Goal: Task Accomplishment & Management: Use online tool/utility

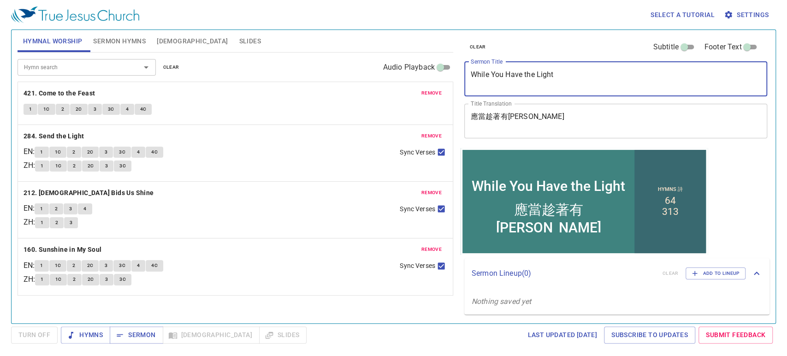
drag, startPoint x: 624, startPoint y: 81, endPoint x: 349, endPoint y: 56, distance: 276.0
click at [349, 56] on div "Hymnal Worship Sermon Hymns Bible Slides Hymn search Hymn search clear Audio Pl…" at bounding box center [394, 172] width 760 height 293
type textarea "Morning Prayer"
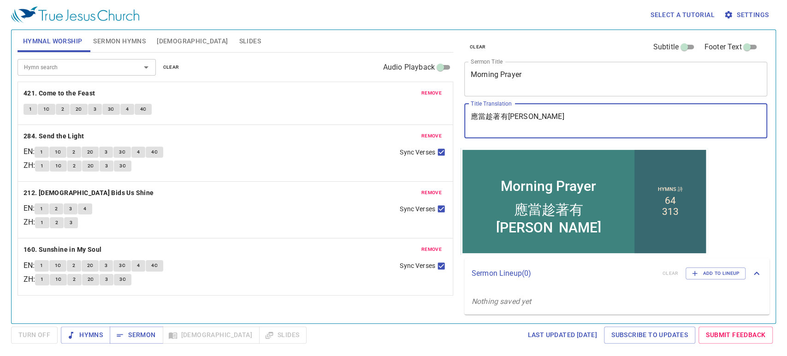
drag, startPoint x: 530, startPoint y: 125, endPoint x: 377, endPoint y: 123, distance: 153.1
click at [377, 123] on div "Hymnal Worship Sermon Hymns Bible Slides Hymn search Hymn search clear Audio Pl…" at bounding box center [394, 172] width 760 height 293
click at [554, 130] on div "應當趁著有光 x Title Translation" at bounding box center [615, 121] width 303 height 35
drag, startPoint x: 562, startPoint y: 125, endPoint x: 330, endPoint y: 101, distance: 233.6
click at [330, 101] on div "Hymnal Worship Sermon Hymns Bible Slides Hymn search Hymn search clear Audio Pl…" at bounding box center [394, 172] width 760 height 293
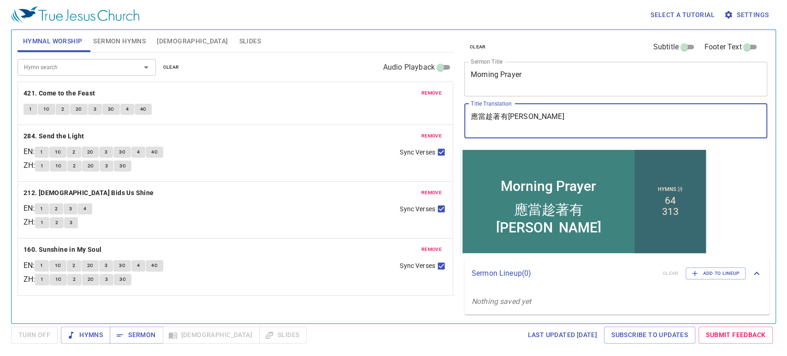
paste textarea "禱告會"
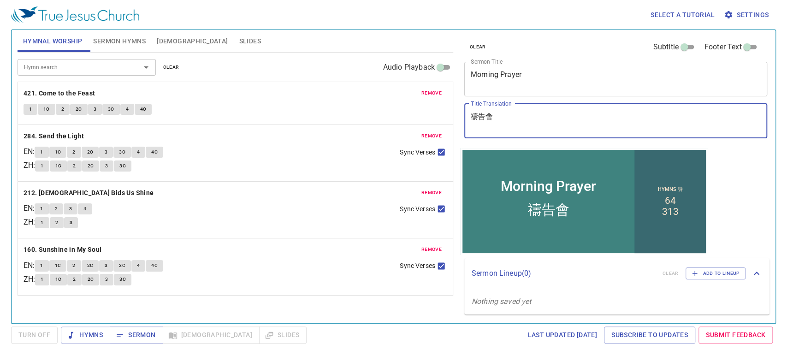
type textarea "禱告會"
click at [428, 96] on span "remove" at bounding box center [432, 93] width 20 height 8
click at [428, 132] on span "remove" at bounding box center [432, 136] width 20 height 8
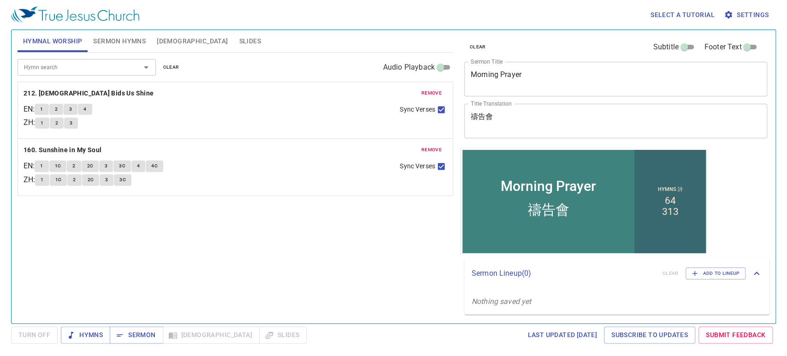
click at [428, 96] on span "remove" at bounding box center [432, 93] width 20 height 8
click at [428, 146] on span "remove" at bounding box center [432, 150] width 20 height 8
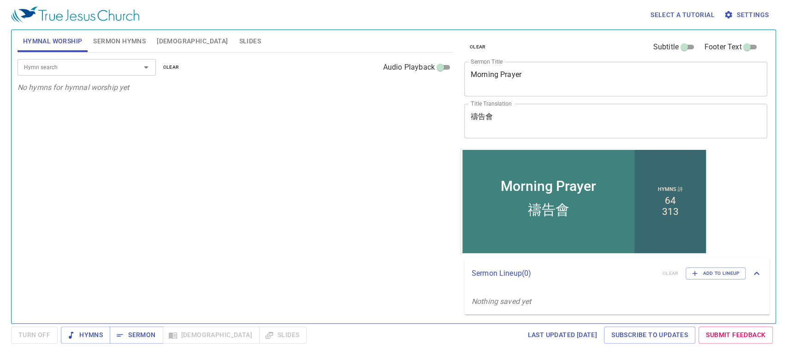
click at [117, 39] on span "Sermon Hymns" at bounding box center [119, 42] width 53 height 12
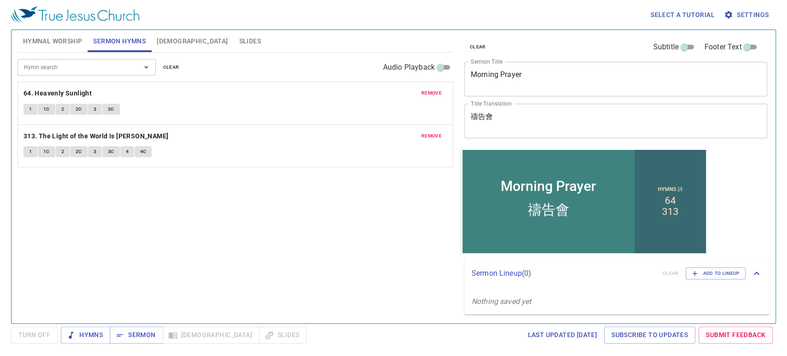
click at [413, 88] on p "64. Heavenly Sunlight" at bounding box center [236, 94] width 424 height 12
click at [416, 89] on p "64. Heavenly Sunlight" at bounding box center [236, 94] width 424 height 12
click at [421, 91] on button "remove" at bounding box center [431, 93] width 31 height 11
click at [422, 132] on span "remove" at bounding box center [432, 136] width 20 height 8
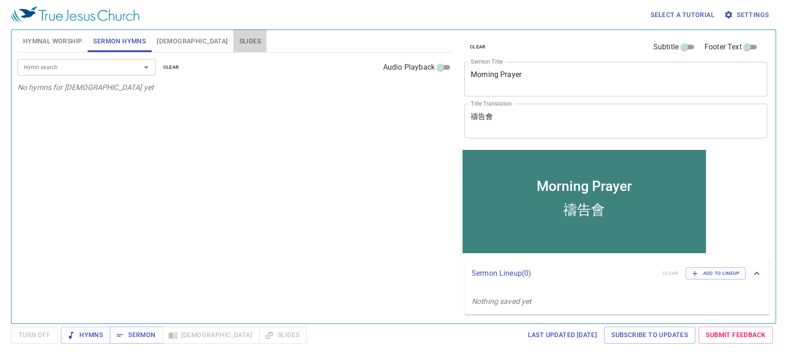
click at [239, 47] on span "Slides" at bounding box center [250, 42] width 22 height 12
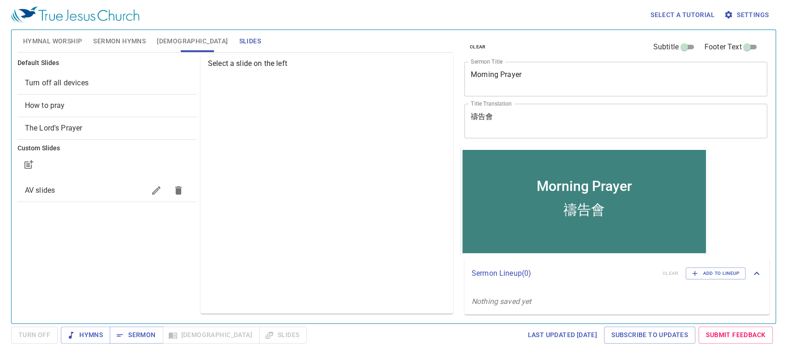
click at [90, 183] on div "AV slides" at bounding box center [107, 190] width 179 height 22
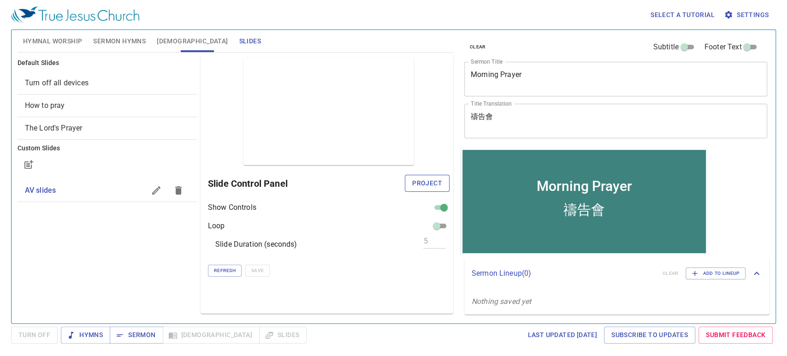
click at [447, 178] on button "Project" at bounding box center [427, 183] width 45 height 17
click at [315, 305] on div "Preview Only Slide Control Panel Show Controls Loop Slide Duration (seconds) 5 …" at bounding box center [327, 183] width 253 height 259
click at [166, 43] on span "[DEMOGRAPHIC_DATA]" at bounding box center [192, 42] width 71 height 12
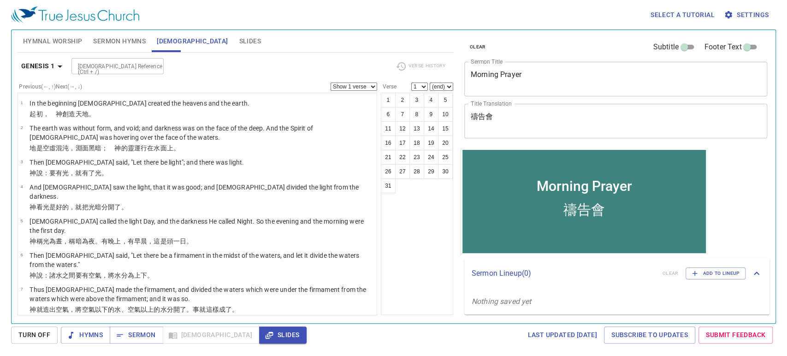
click at [416, 290] on div "1 2 3 4 5 6 7 8 9 10 11 12 13 14 15 16 17 18 19 20 21 22 23 24 25 26 27 28 29 3…" at bounding box center [417, 204] width 72 height 222
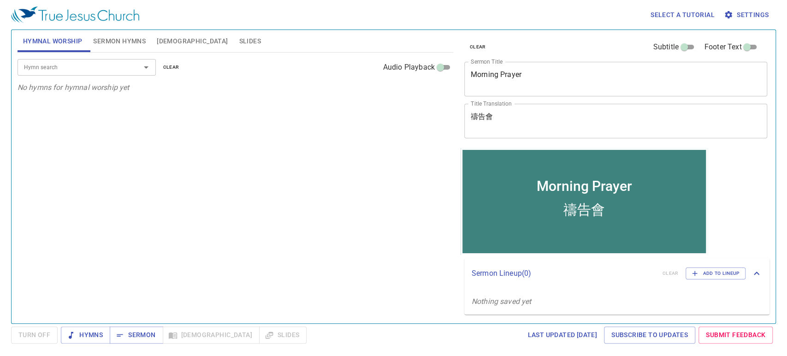
click at [119, 69] on input "Hymn search" at bounding box center [73, 67] width 106 height 11
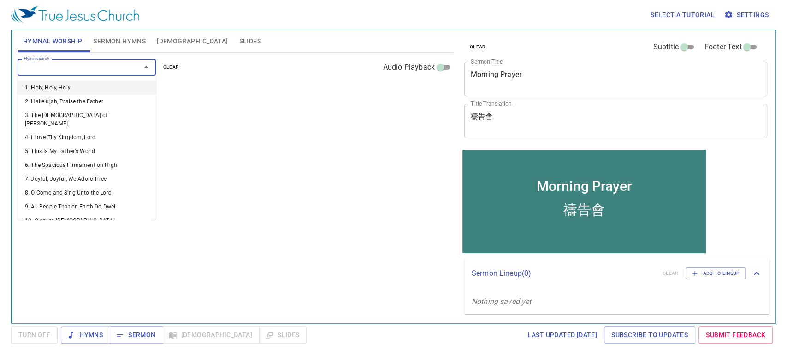
click at [129, 66] on div at bounding box center [140, 67] width 24 height 13
click at [417, 136] on div "Hymn search Hymn search clear Audio Playback No hymns for hymnal worship yet" at bounding box center [236, 184] width 436 height 263
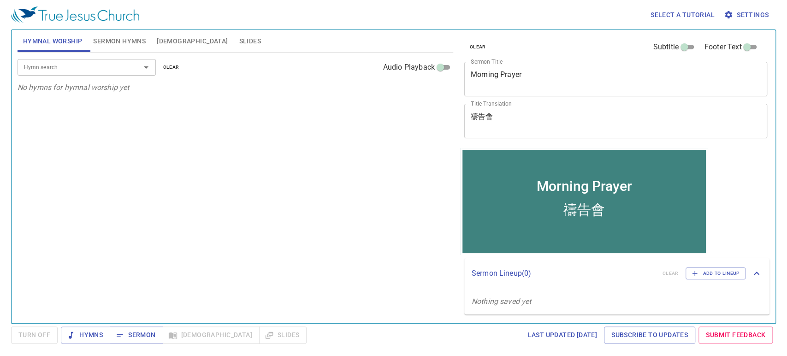
click at [92, 69] on input "Hymn search" at bounding box center [73, 67] width 106 height 11
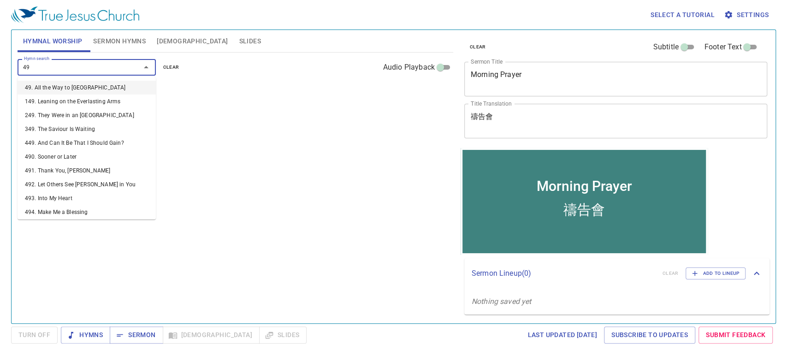
type input "495"
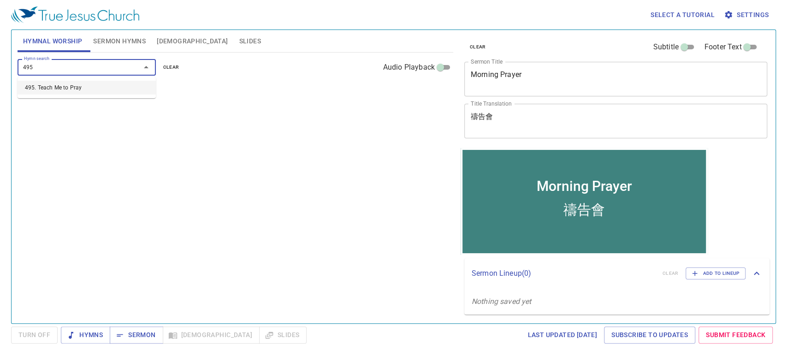
click at [81, 86] on li "495. Teach Me to Pray" at bounding box center [87, 88] width 138 height 14
click at [346, 164] on div "Hymn search Hymn search clear Audio Playback remove 495. Teach Me to Pray 1 1C …" at bounding box center [236, 184] width 436 height 263
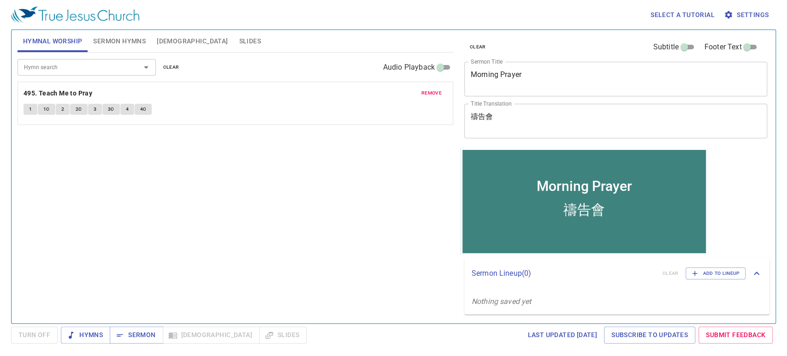
click at [125, 44] on span "Sermon Hymns" at bounding box center [119, 42] width 53 height 12
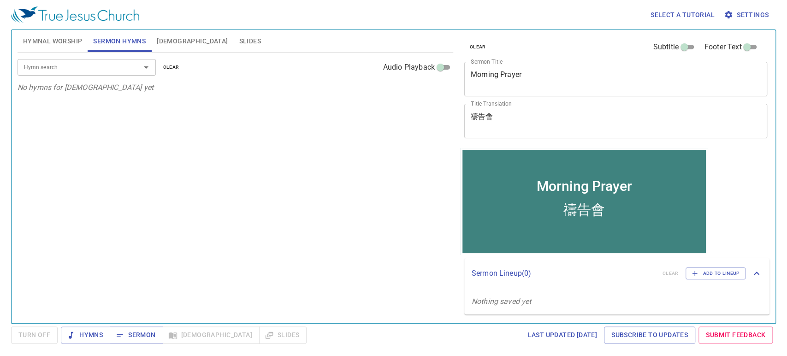
click at [62, 36] on span "Hymnal Worship" at bounding box center [52, 42] width 59 height 12
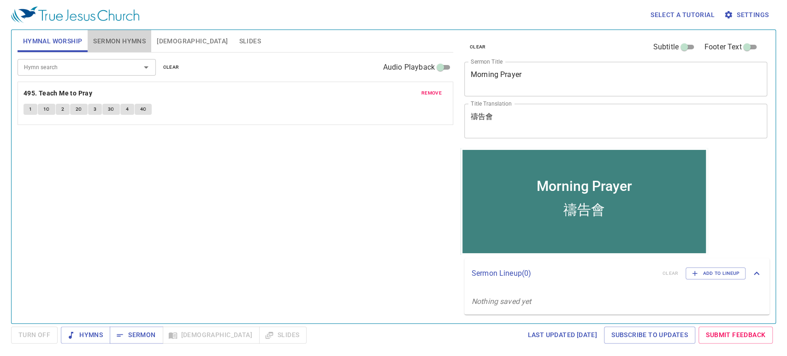
click at [112, 36] on span "Sermon Hymns" at bounding box center [119, 42] width 53 height 12
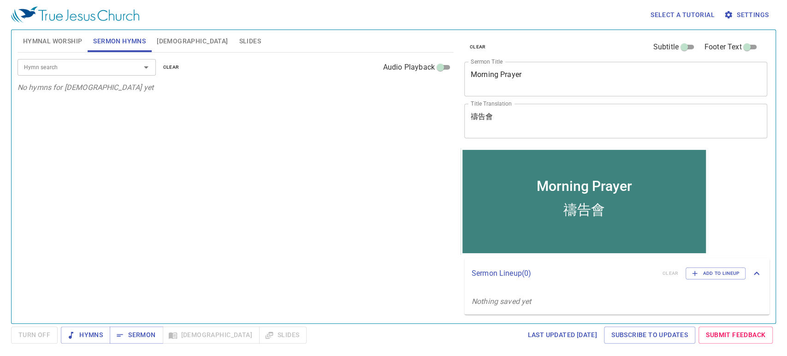
click at [113, 76] on div "Hymn search Hymn search clear Audio Playback" at bounding box center [236, 68] width 436 height 30
click at [114, 73] on div "Hymn search" at bounding box center [87, 67] width 138 height 16
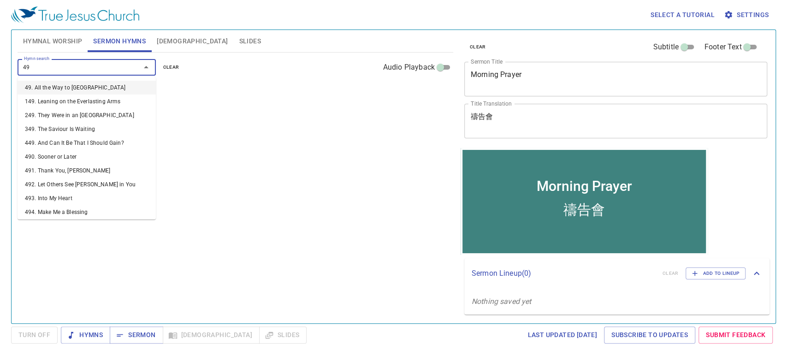
type input "495"
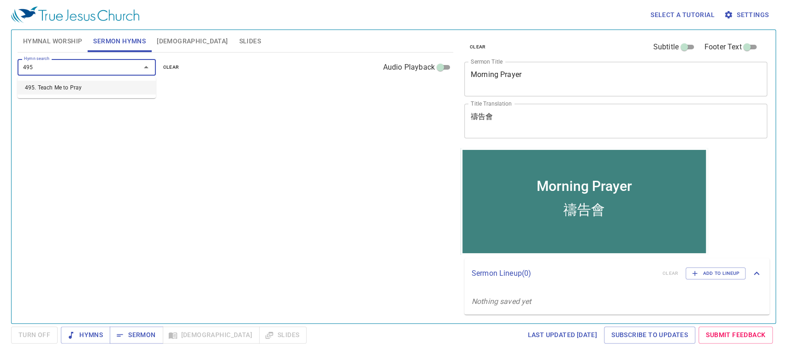
click at [111, 92] on li "495. Teach Me to Pray" at bounding box center [87, 88] width 138 height 14
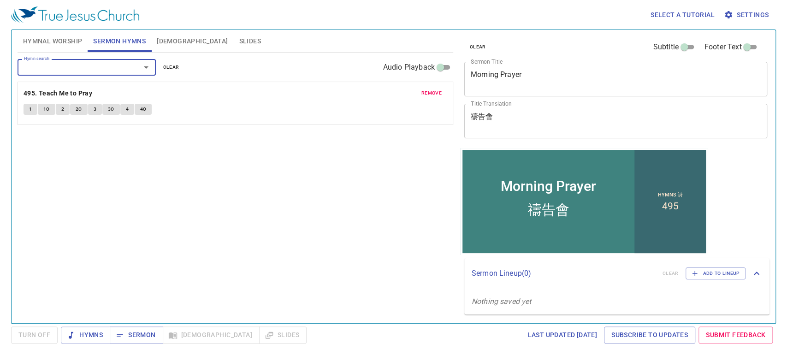
click at [279, 193] on div "Hymn search Hymn search clear Audio Playback remove 495. Teach Me to Pray 1 1C …" at bounding box center [236, 184] width 436 height 263
click at [101, 334] on span "Hymns" at bounding box center [85, 335] width 35 height 12
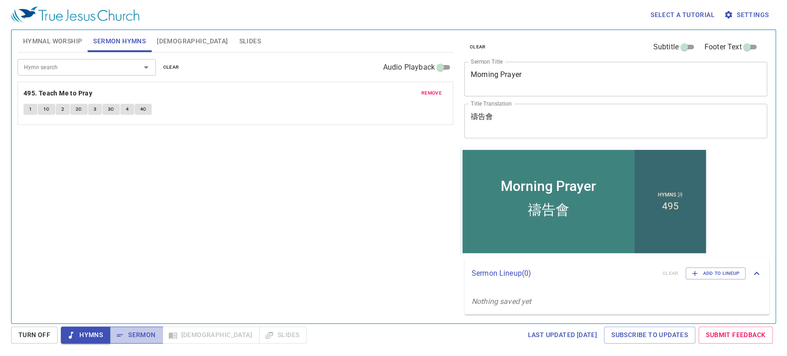
click at [136, 333] on span "Sermon" at bounding box center [136, 335] width 38 height 12
click at [150, 331] on span "Sermon" at bounding box center [136, 335] width 38 height 12
click at [51, 43] on span "Hymnal Worship" at bounding box center [52, 42] width 59 height 12
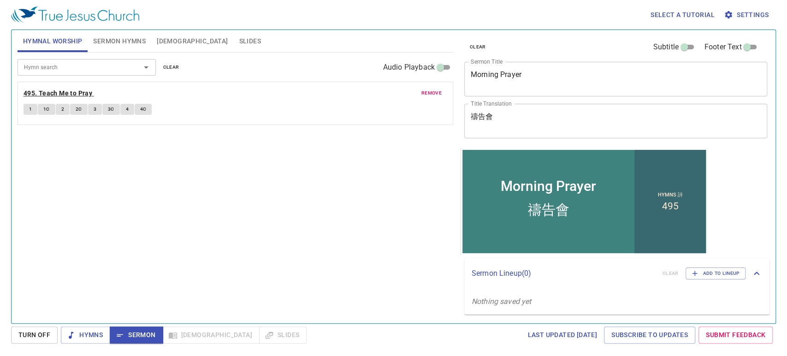
click at [60, 95] on b "495. Teach Me to Pray" at bounding box center [58, 94] width 69 height 12
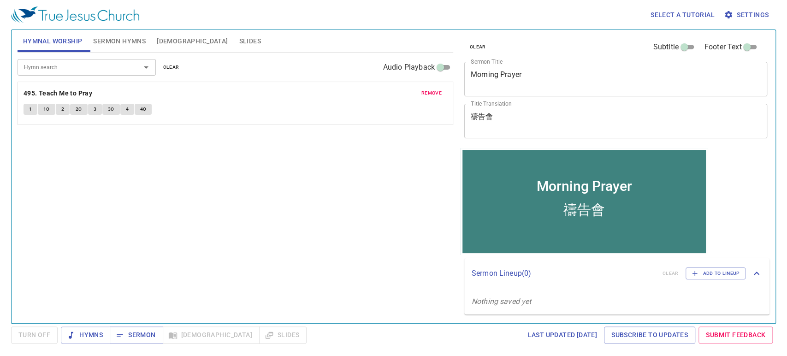
click at [496, 83] on textarea "Morning Prayer" at bounding box center [616, 79] width 291 height 18
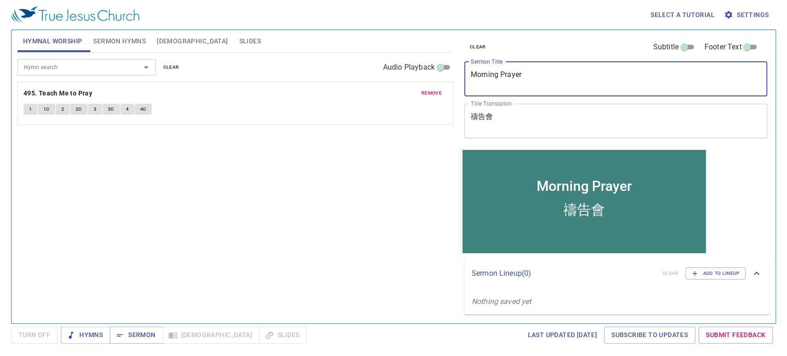
click at [496, 83] on textarea "Morning Prayer" at bounding box center [616, 79] width 291 height 18
click at [129, 68] on div at bounding box center [140, 67] width 24 height 13
type textarea "While You Believe in the Light"
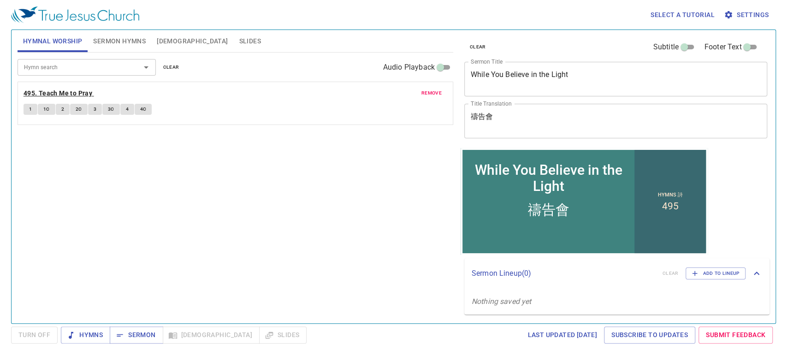
click at [34, 93] on b "495. Teach Me to Pray" at bounding box center [58, 94] width 69 height 12
click at [30, 111] on span "1" at bounding box center [30, 109] width 3 height 8
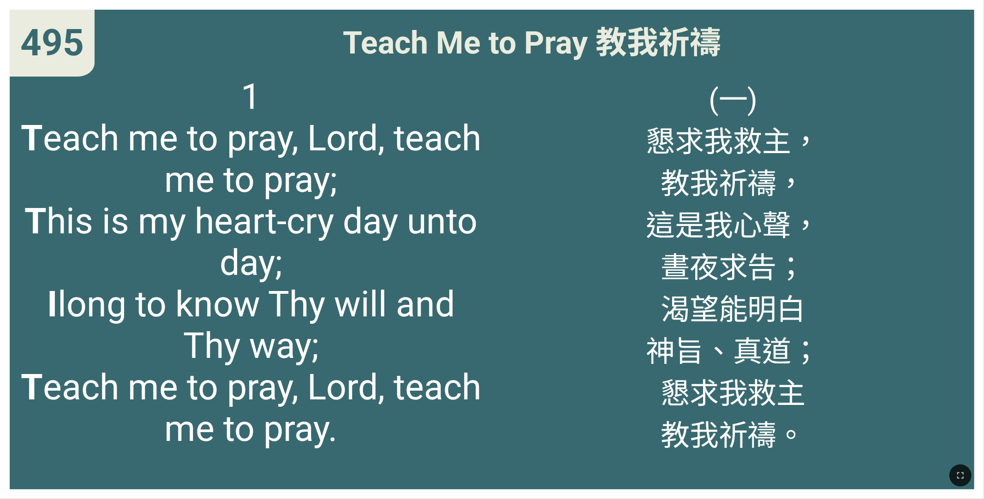
click at [291, 214] on span "1 T each me to pray, [PERSON_NAME], teach me to pray; T his is my heart-cry day…" at bounding box center [251, 263] width 462 height 374
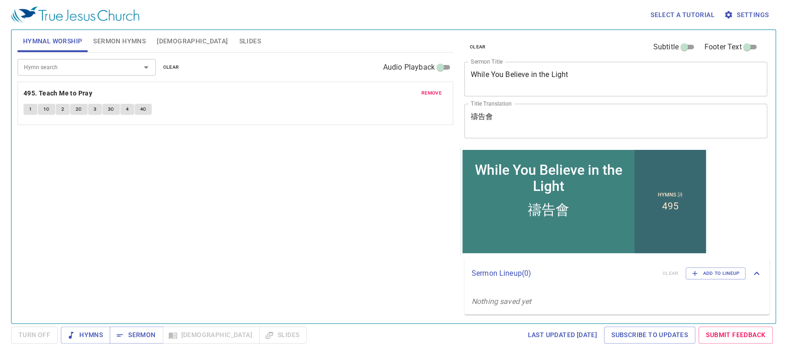
click at [32, 110] on button "1" at bounding box center [31, 109] width 14 height 11
click at [46, 110] on span "1C" at bounding box center [46, 109] width 6 height 8
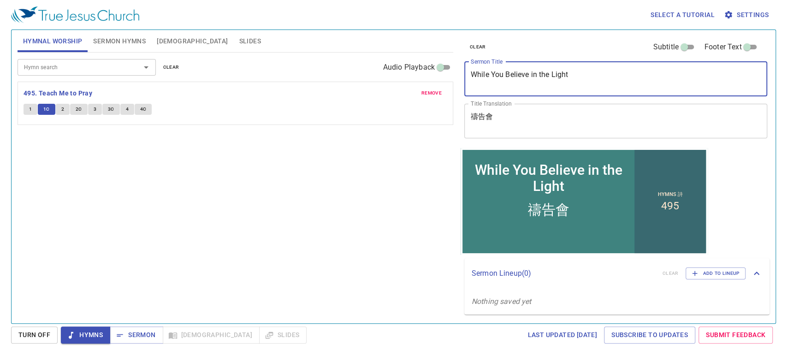
drag, startPoint x: 605, startPoint y: 76, endPoint x: 456, endPoint y: 64, distance: 149.4
click at [456, 64] on div "Hymnal Worship Sermon Hymns Bible Slides Hymn search Hymn search clear Audio Pl…" at bounding box center [394, 172] width 760 height 293
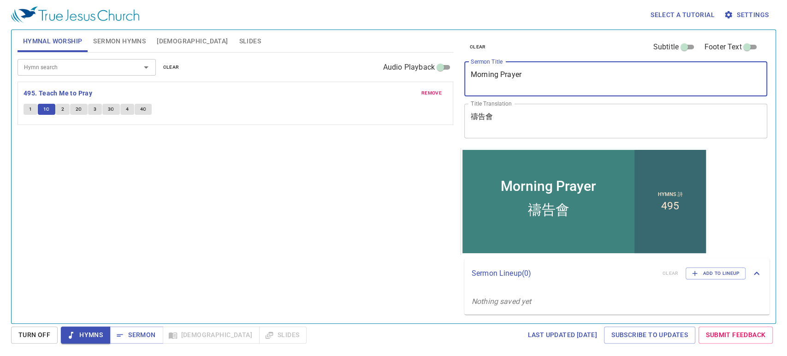
type textarea "Morning Prayer"
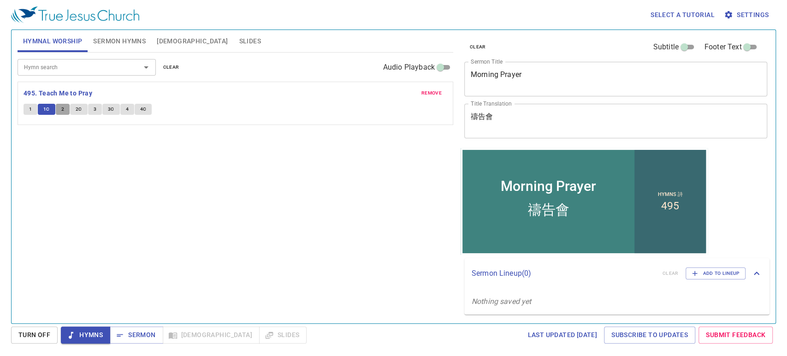
click at [65, 109] on button "2" at bounding box center [63, 109] width 14 height 11
click at [81, 110] on span "2C" at bounding box center [79, 109] width 6 height 8
click at [132, 335] on span "Sermon" at bounding box center [136, 335] width 38 height 12
click at [159, 40] on span "[DEMOGRAPHIC_DATA]" at bounding box center [192, 42] width 71 height 12
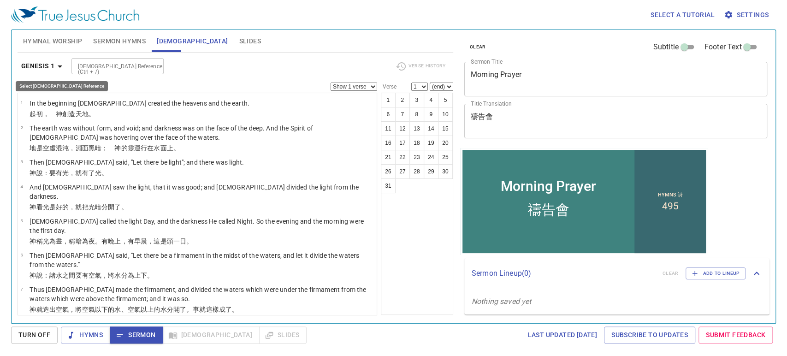
click at [62, 67] on icon "button" at bounding box center [59, 66] width 11 height 11
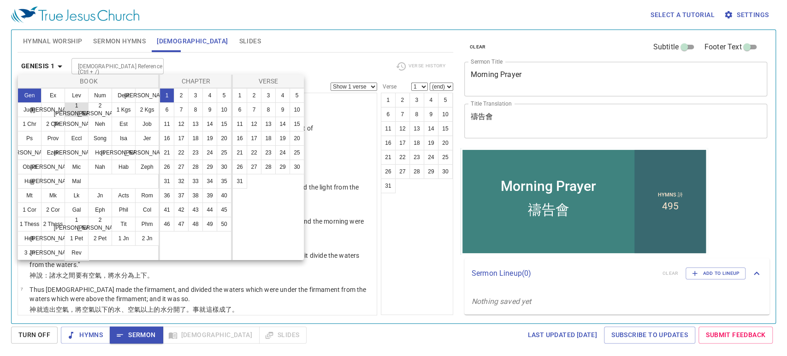
click at [83, 110] on button "1 [PERSON_NAME]" at bounding box center [77, 109] width 24 height 15
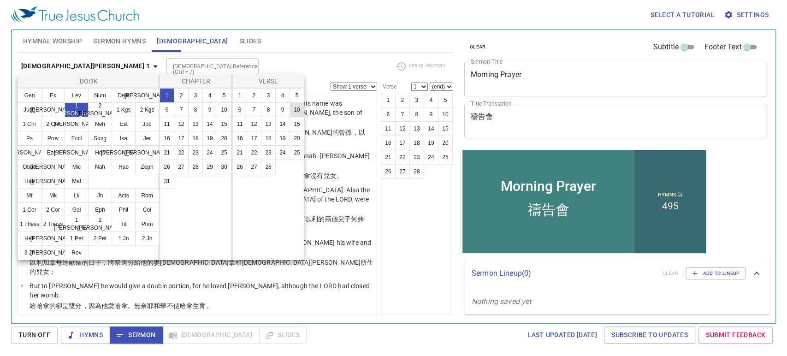
click at [294, 106] on button "10" at bounding box center [297, 109] width 15 height 15
select select "10"
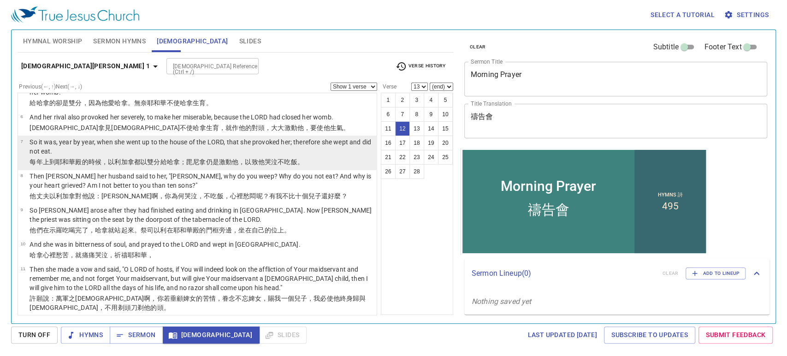
scroll to position [310, 0]
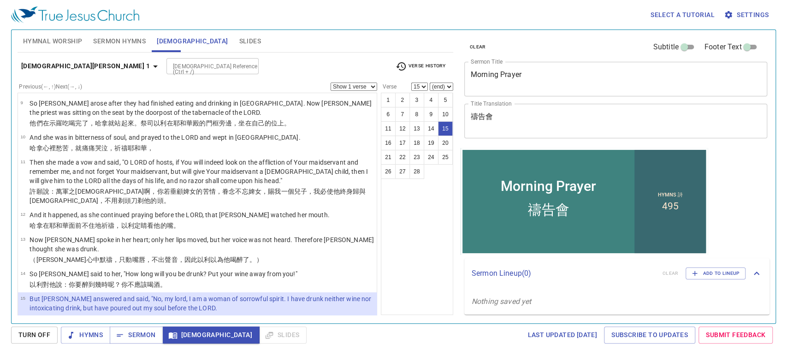
select select "16"
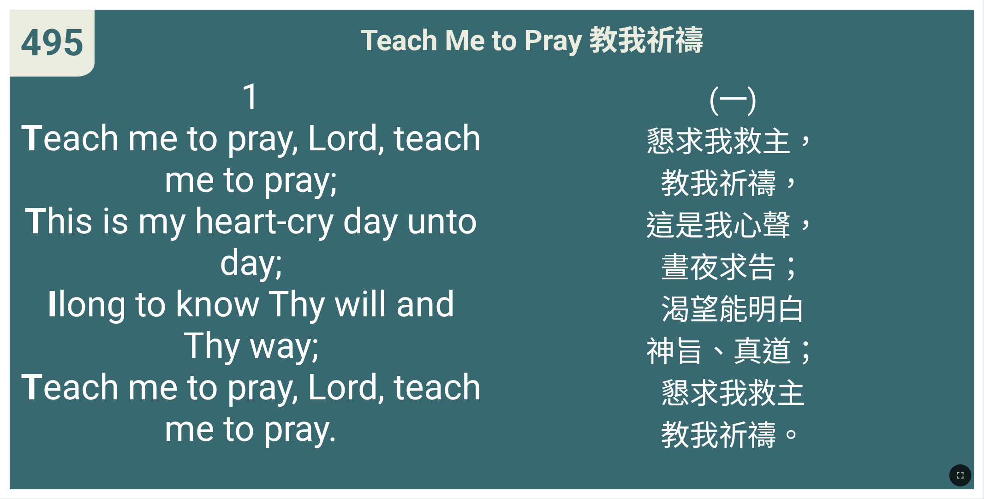
click at [374, 180] on span "1 T each me to pray, Lord, teach me to pray; T his is my heart-cry day unto day…" at bounding box center [251, 263] width 462 height 374
click at [780, 381] on button "button" at bounding box center [960, 475] width 22 height 22
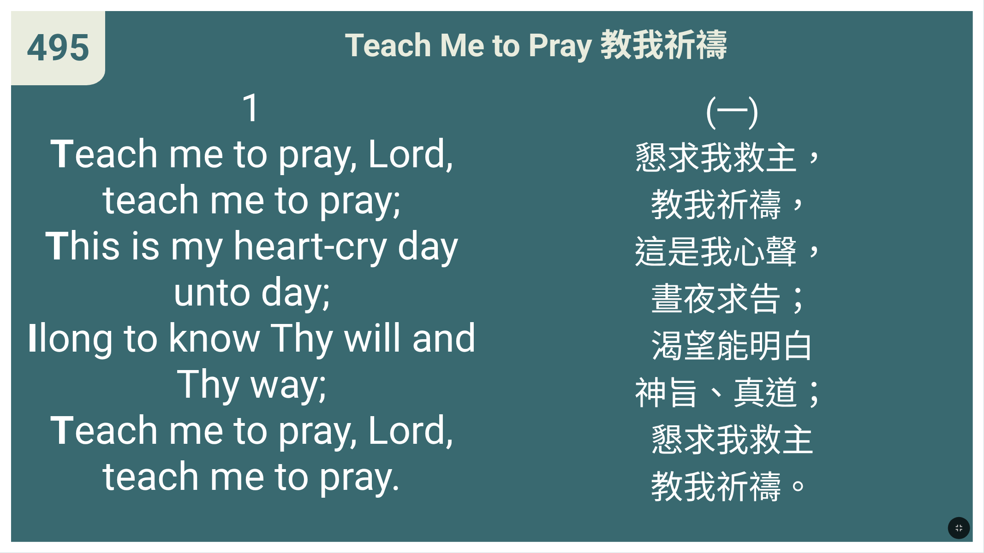
click at [259, 226] on span "1 T each me to pray, Lord, teach me to pray; T his is my heart-cry day unto day…" at bounding box center [251, 292] width 459 height 415
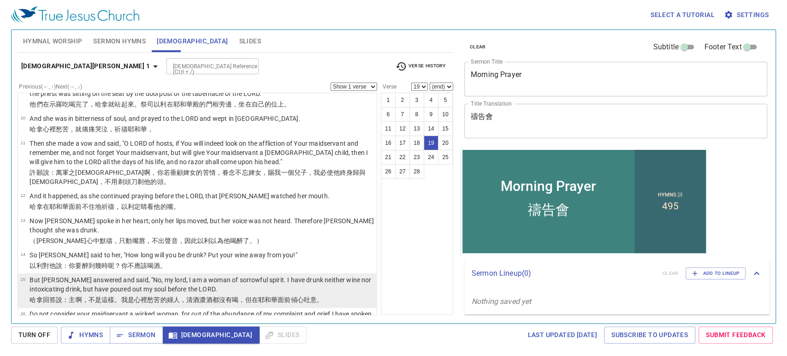
scroll to position [381, 0]
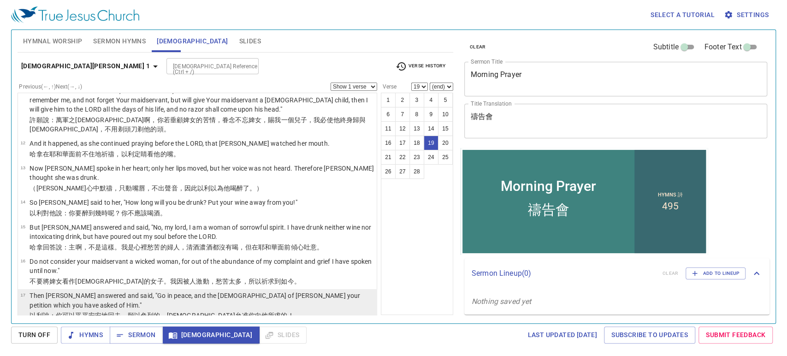
click at [122, 291] on p "Then [PERSON_NAME] answered and said, "Go in peace, and the [DEMOGRAPHIC_DATA] …" at bounding box center [202, 300] width 345 height 18
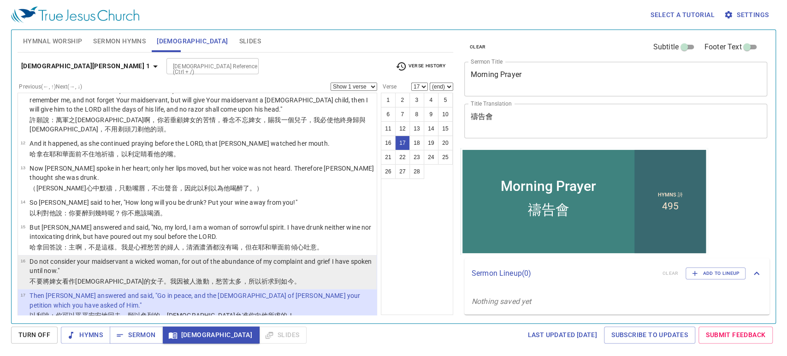
select select "18"
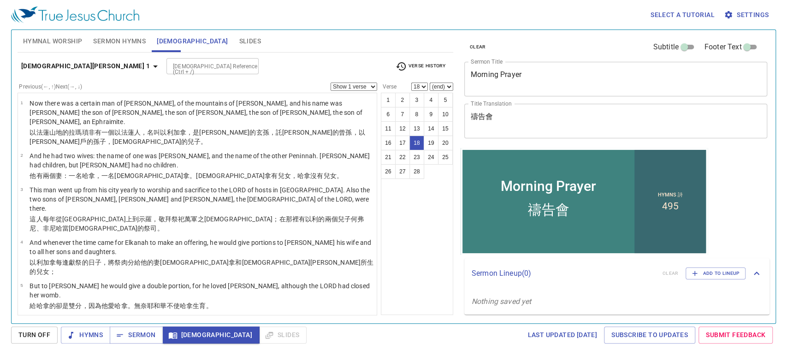
scroll to position [381, 0]
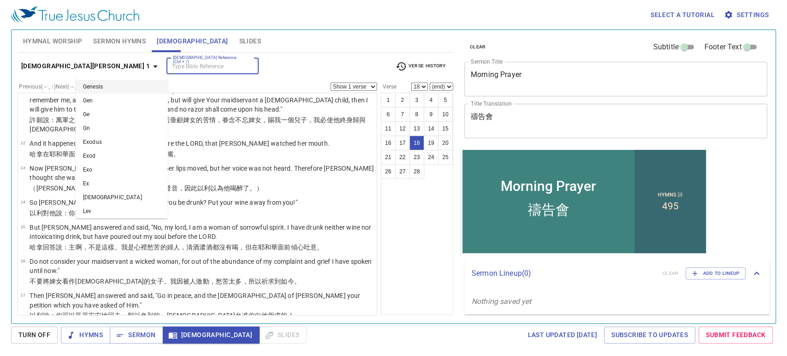
click at [169, 69] on input "[DEMOGRAPHIC_DATA] Reference (Ctrl + /)" at bounding box center [204, 66] width 71 height 11
click at [62, 71] on span "1 Samuel 1" at bounding box center [91, 66] width 140 height 12
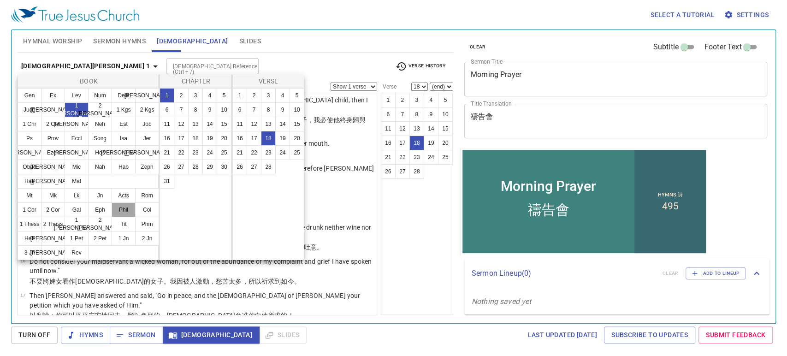
click at [127, 215] on button "Phil" at bounding box center [124, 209] width 24 height 15
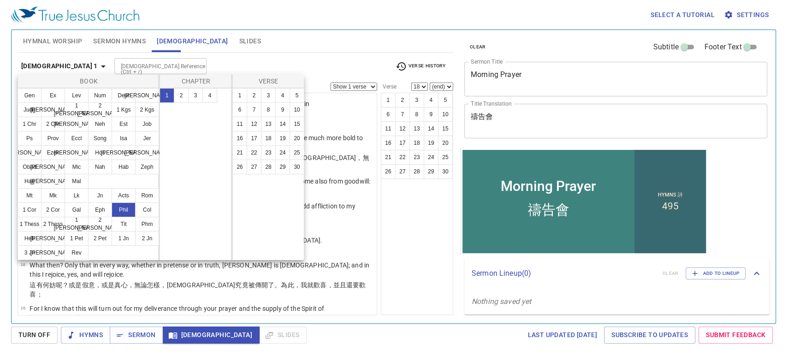
scroll to position [0, 0]
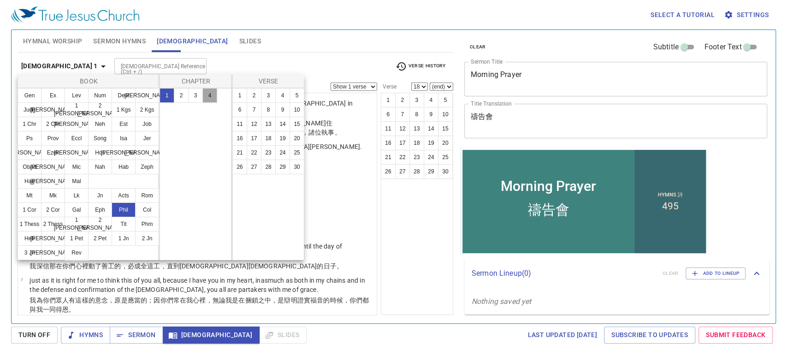
click at [212, 102] on button "4" at bounding box center [209, 95] width 15 height 15
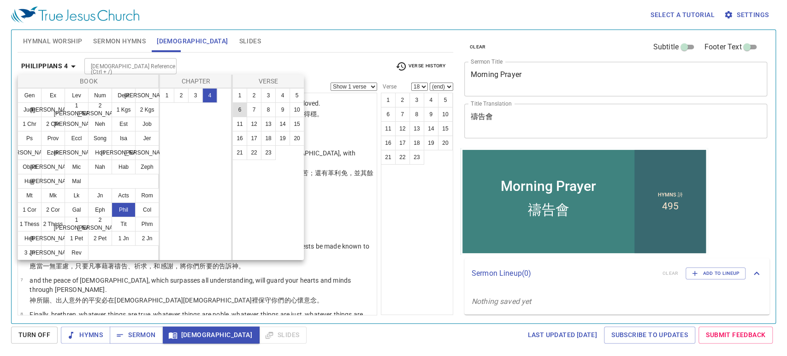
click at [241, 112] on button "6" at bounding box center [239, 109] width 15 height 15
select select "6"
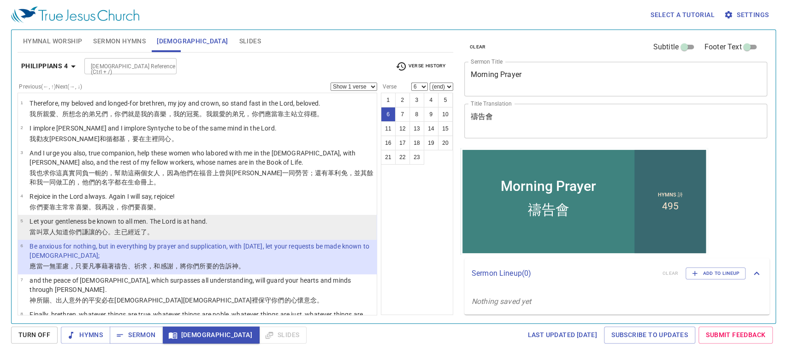
select select "7"
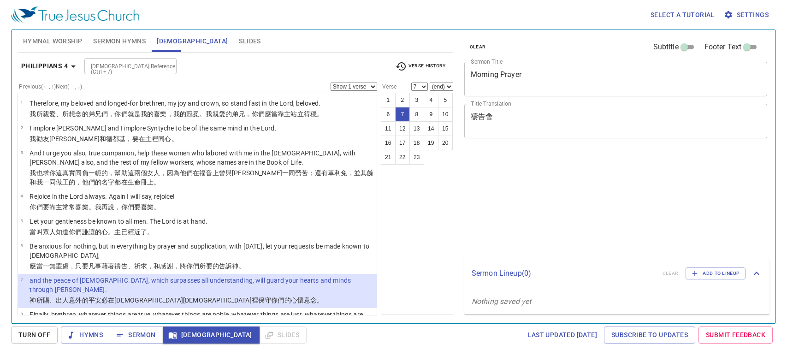
select select "7"
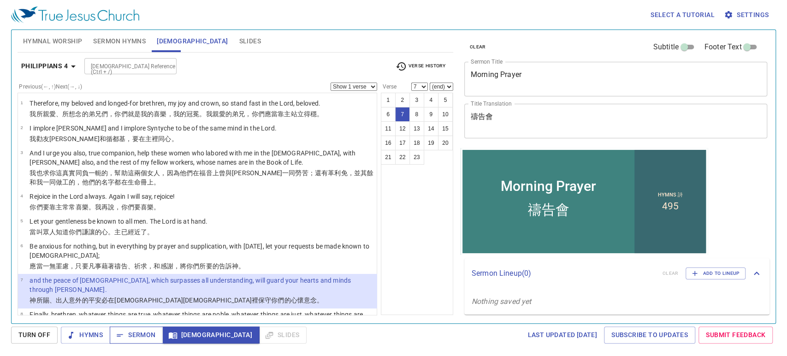
click at [140, 339] on span "Sermon" at bounding box center [136, 335] width 38 height 12
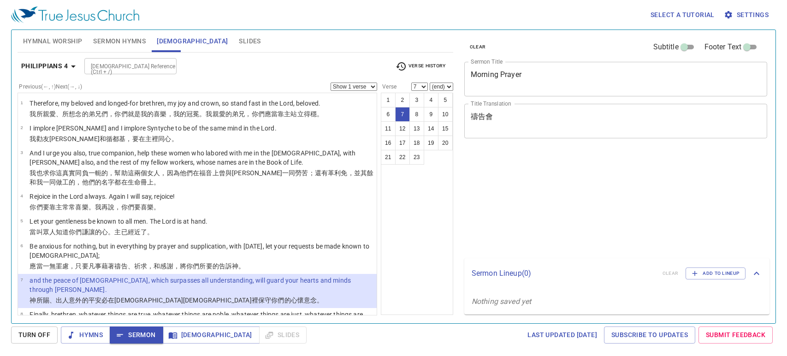
select select "7"
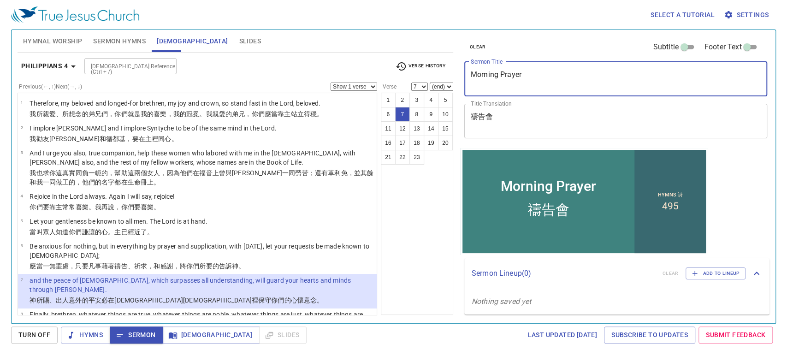
drag, startPoint x: 557, startPoint y: 75, endPoint x: 426, endPoint y: 71, distance: 131.0
click at [426, 71] on div "Hymnal Worship Sermon Hymns Bible Slides Hymn search Hymn search clear Audio Pl…" at bounding box center [394, 172] width 760 height 293
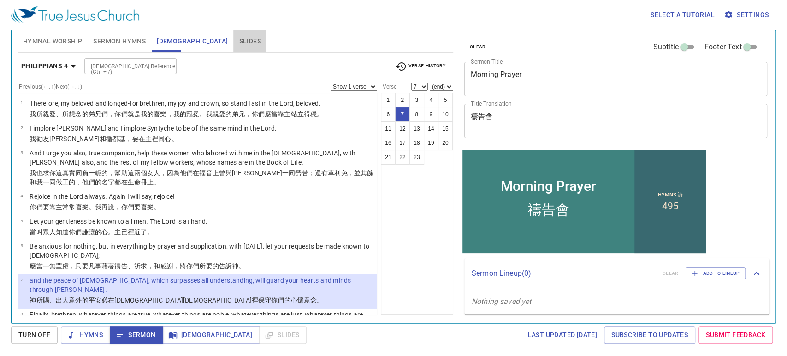
click at [239, 41] on span "Slides" at bounding box center [250, 42] width 22 height 12
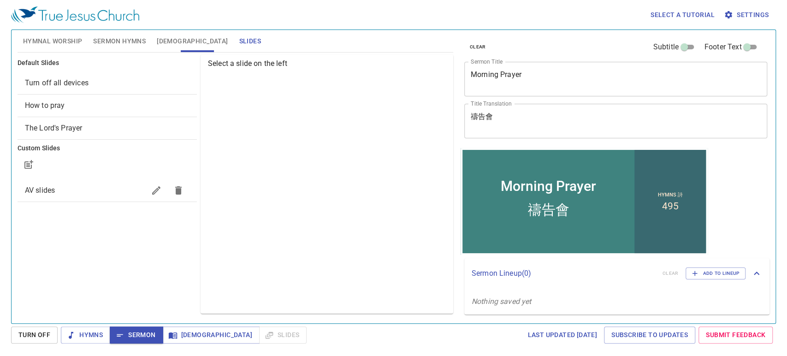
click at [48, 192] on span "AV slides" at bounding box center [40, 190] width 30 height 9
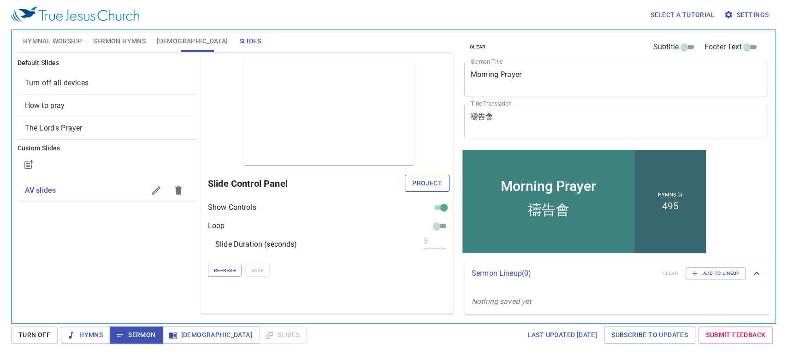
click at [417, 187] on span "Project" at bounding box center [427, 184] width 30 height 12
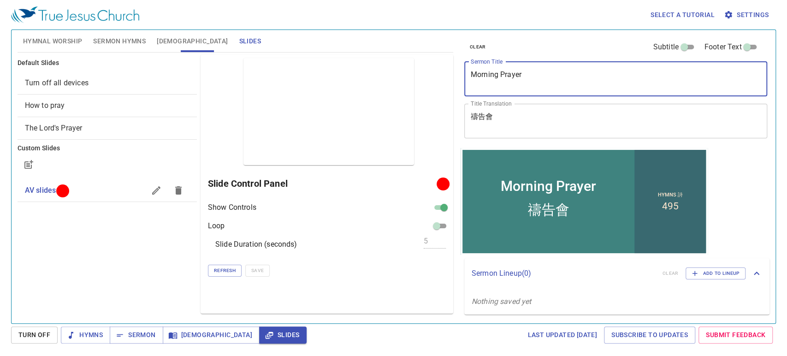
paste textarea "One thing thou lackest 所缺少的一件事"
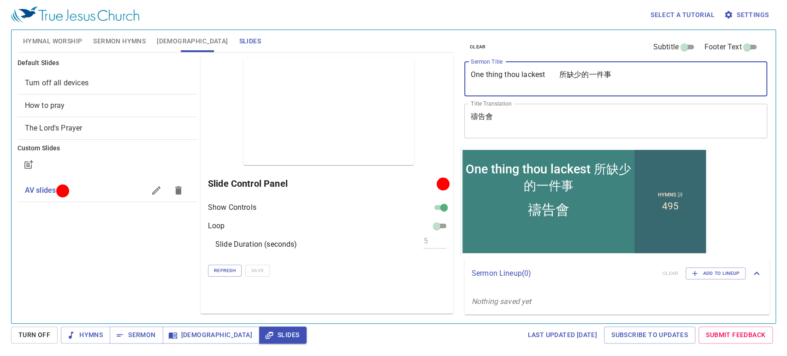
drag, startPoint x: 598, startPoint y: 78, endPoint x: 550, endPoint y: 77, distance: 48.4
click at [550, 77] on textarea "One thing thou lackest 所缺少的一件事" at bounding box center [616, 79] width 291 height 18
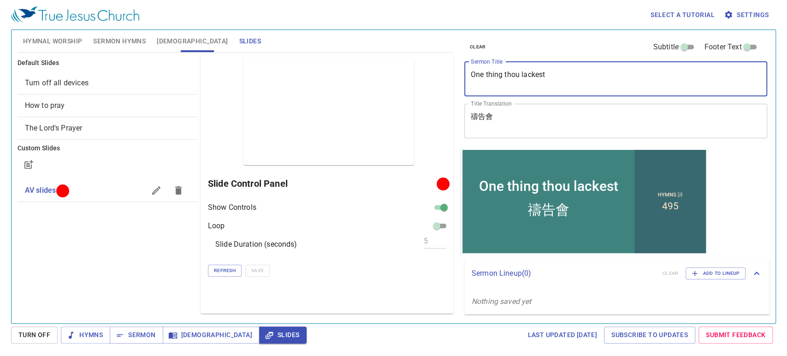
type textarea "One thing thou lackest"
drag, startPoint x: 523, startPoint y: 117, endPoint x: 449, endPoint y: 109, distance: 74.7
click at [449, 109] on div "Hymnal Worship Sermon Hymns Bible Slides Hymn search Hymn search clear Audio Pl…" at bounding box center [394, 172] width 760 height 293
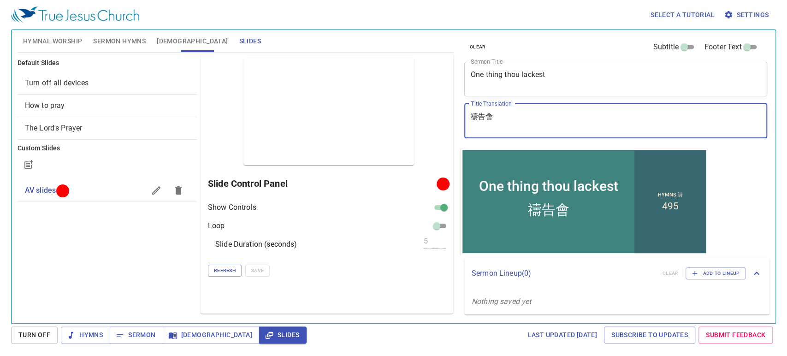
paste textarea "所缺少的一件事"
type textarea "所缺少的一件事"
click at [526, 75] on textarea "One thing thou lackest" at bounding box center [616, 79] width 291 height 18
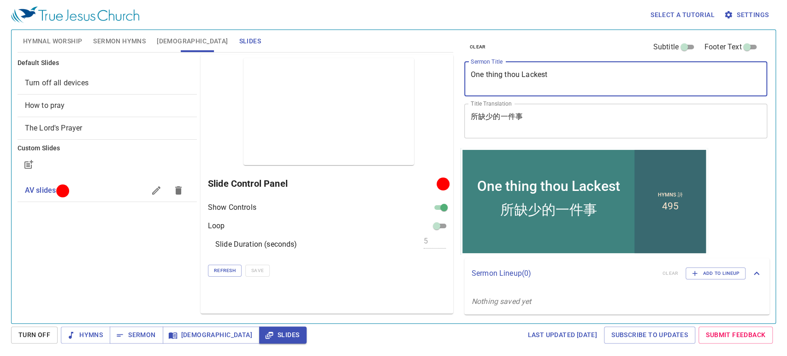
click at [506, 76] on textarea "One thing thou Lackest" at bounding box center [616, 79] width 291 height 18
click at [489, 73] on textarea "One thing Thou Lackest" at bounding box center [616, 79] width 291 height 18
type textarea "One Thing Thou Lackest"
click at [105, 47] on button "Sermon Hymns" at bounding box center [120, 41] width 64 height 22
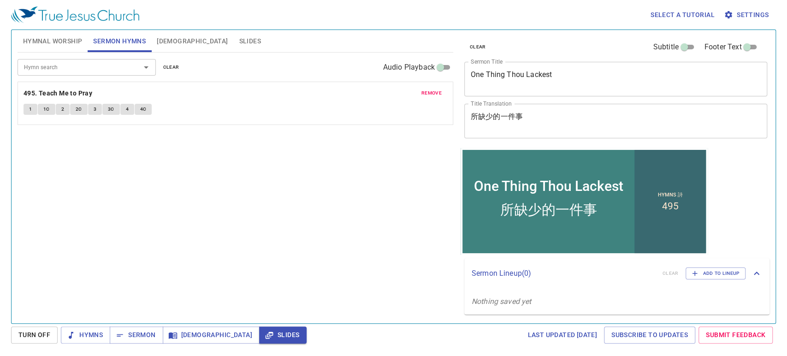
click at [70, 68] on input "Hymn search" at bounding box center [73, 67] width 106 height 11
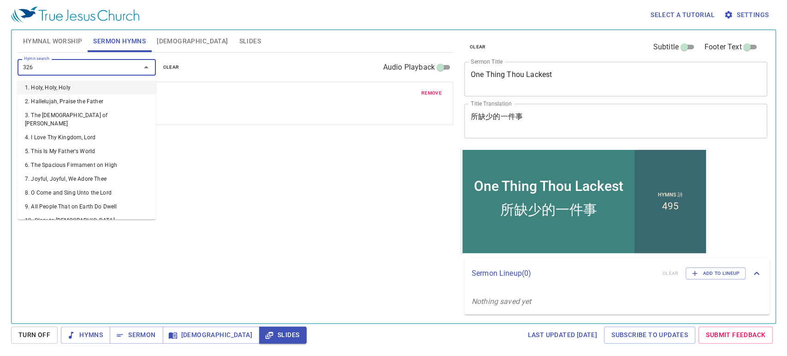
type input "326. He Keeps Me Singing"
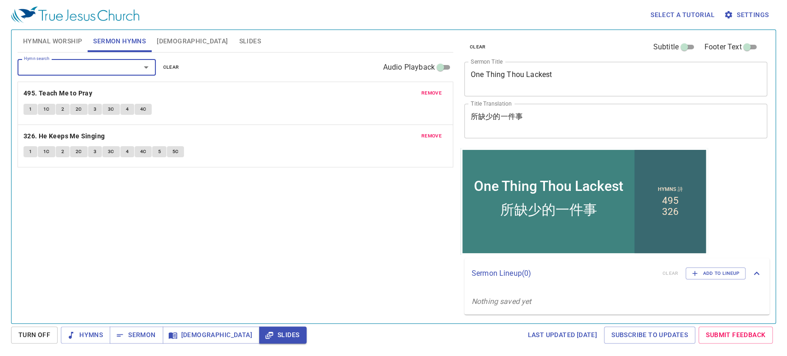
click at [432, 96] on span "remove" at bounding box center [432, 93] width 20 height 8
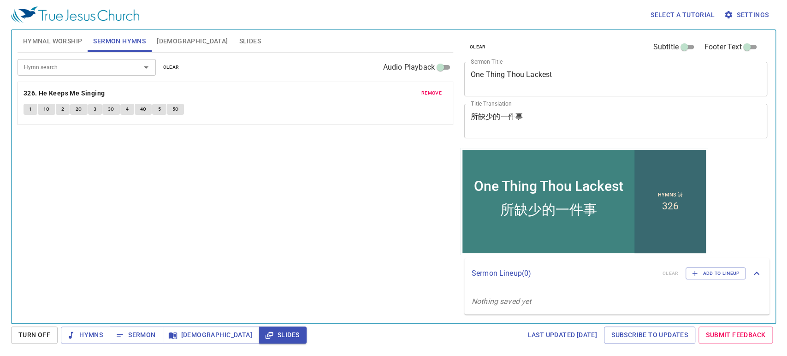
click at [59, 32] on button "Hymnal Worship" at bounding box center [53, 41] width 71 height 22
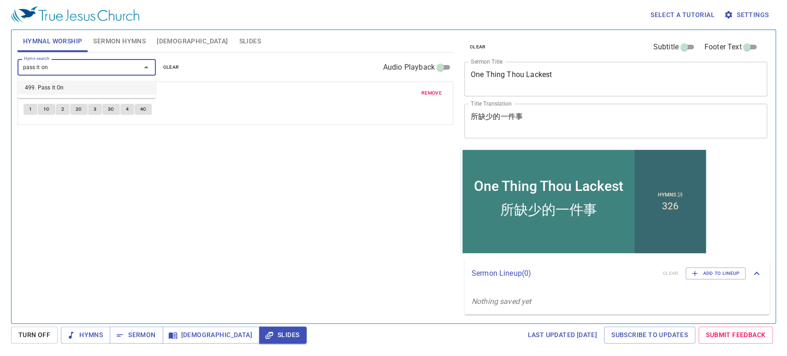
type input "499. Pass It On"
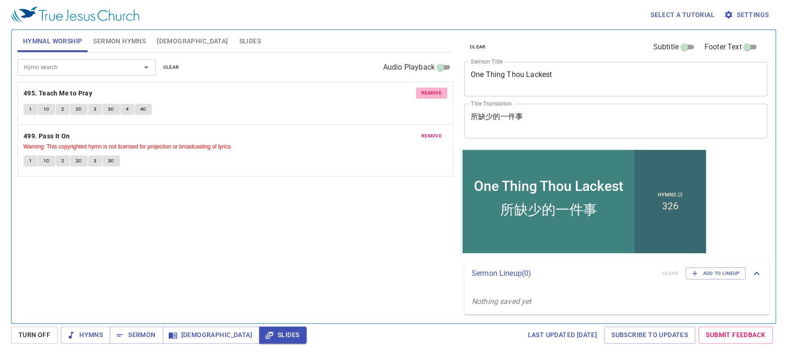
click at [435, 92] on span "remove" at bounding box center [432, 93] width 20 height 8
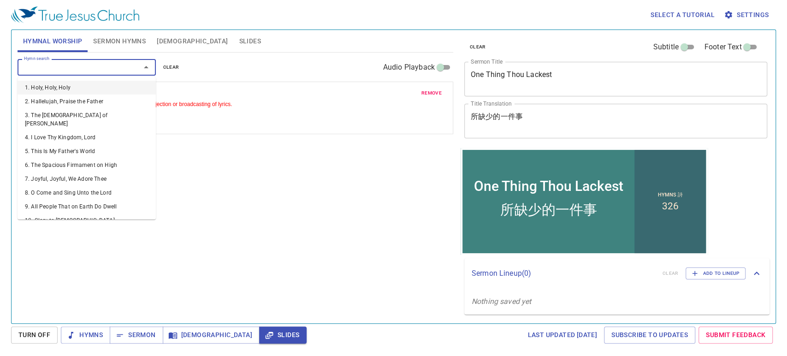
click at [103, 70] on input "Hymn search" at bounding box center [73, 67] width 106 height 11
type input "122"
click at [103, 70] on input "Hymn search" at bounding box center [73, 67] width 106 height 11
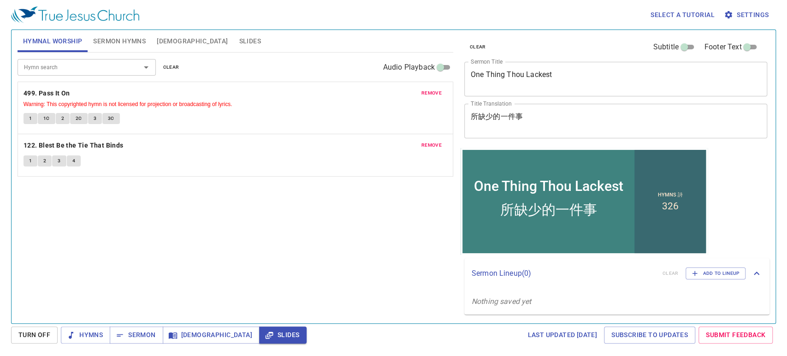
click at [265, 228] on div "Hymn search Hymn search clear Audio Playback remove 499. Pass It On Warning: Th…" at bounding box center [236, 184] width 436 height 263
click at [105, 69] on input "Hymn search" at bounding box center [73, 67] width 106 height 11
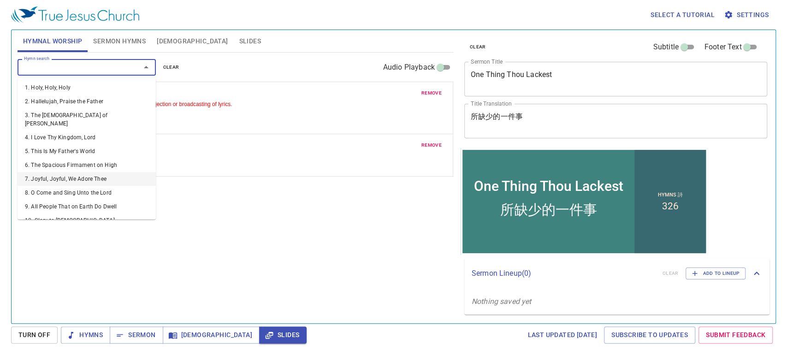
click at [295, 211] on div "Hymn search Hymn search clear Audio Playback remove 499. Pass It On Warning: Th…" at bounding box center [236, 184] width 436 height 263
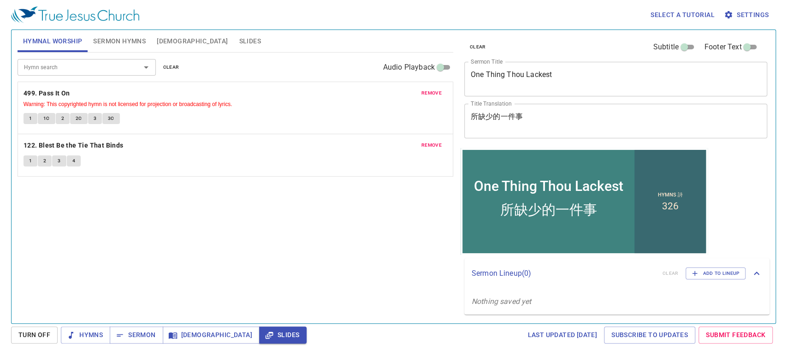
click at [125, 44] on span "Sermon Hymns" at bounding box center [119, 42] width 53 height 12
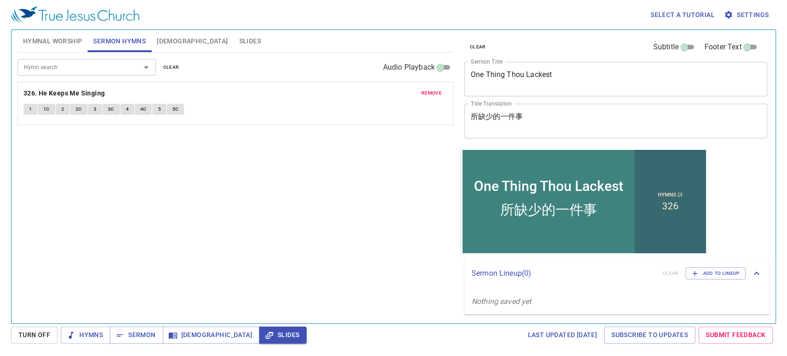
click at [36, 43] on span "Hymnal Worship" at bounding box center [52, 42] width 59 height 12
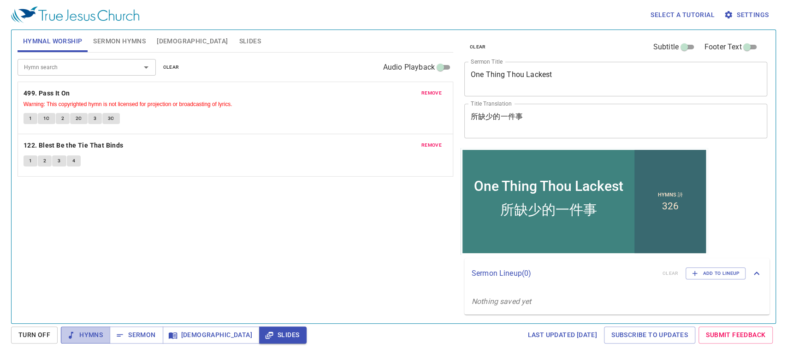
click at [77, 327] on button "Hymns" at bounding box center [85, 335] width 49 height 17
click at [130, 333] on span "Sermon" at bounding box center [136, 335] width 38 height 12
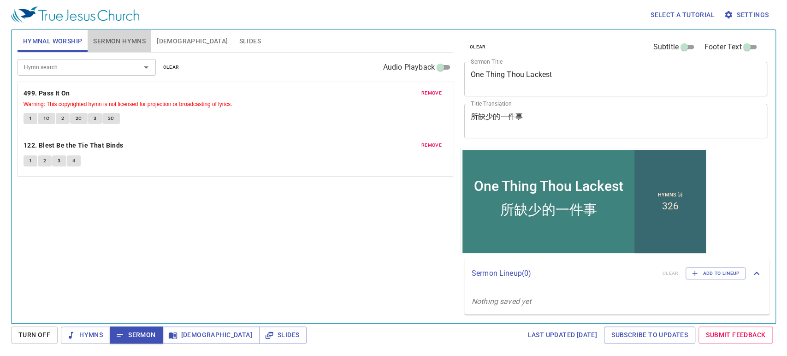
click at [125, 46] on span "Sermon Hymns" at bounding box center [119, 42] width 53 height 12
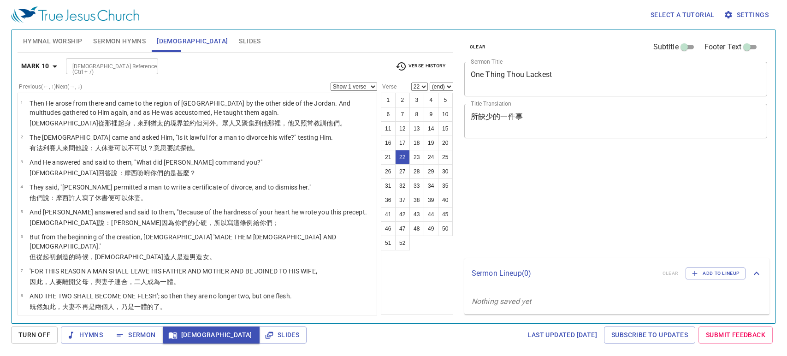
select select "22"
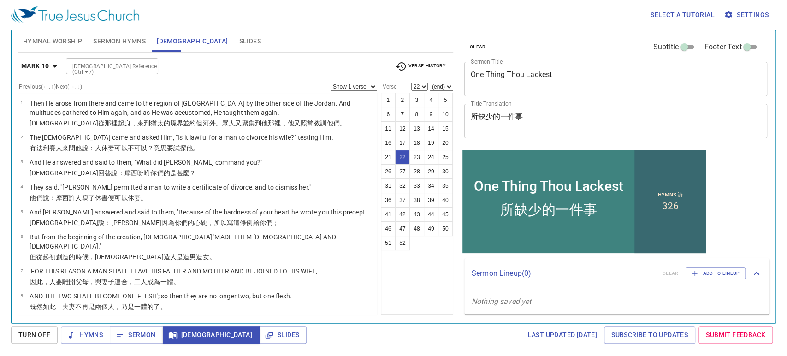
scroll to position [454, 0]
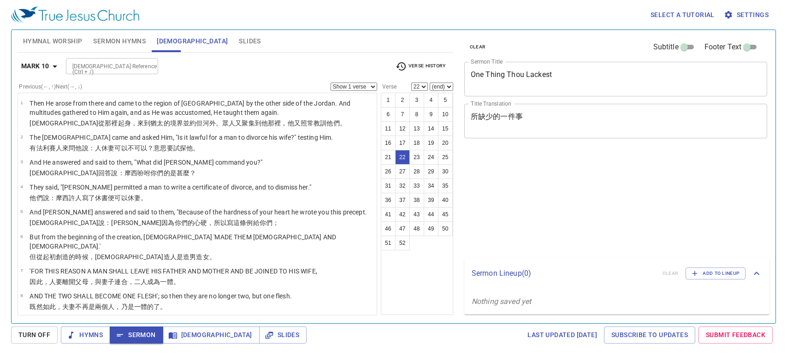
select select "22"
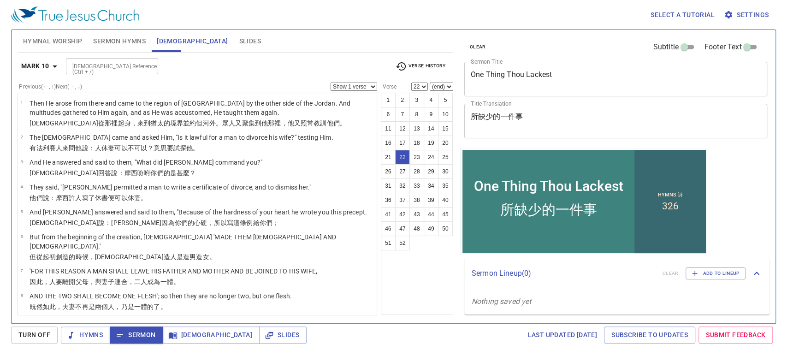
scroll to position [454, 0]
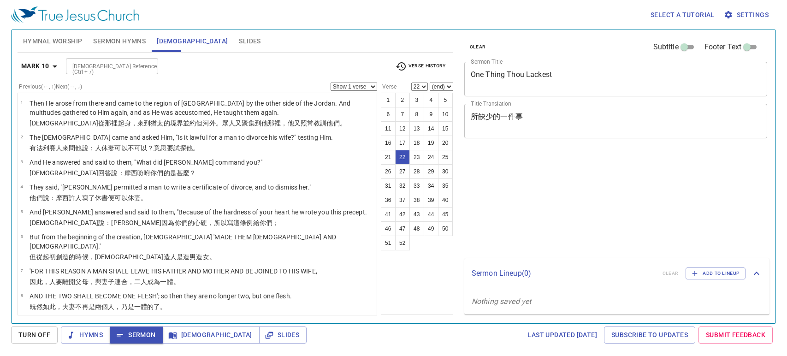
select select "22"
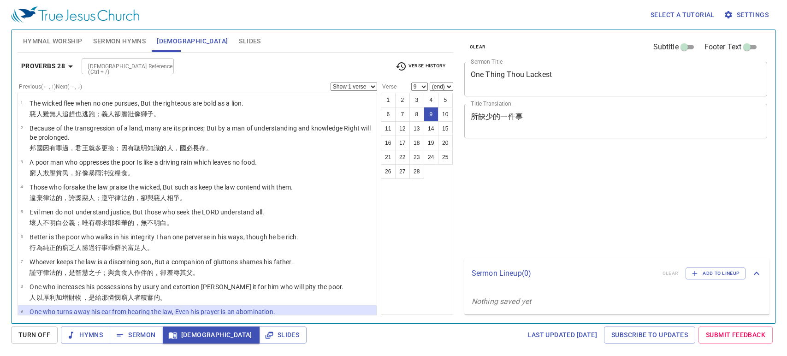
select select "9"
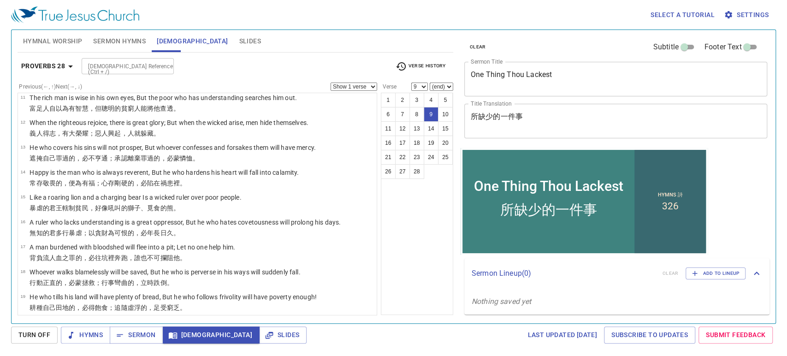
scroll to position [165, 0]
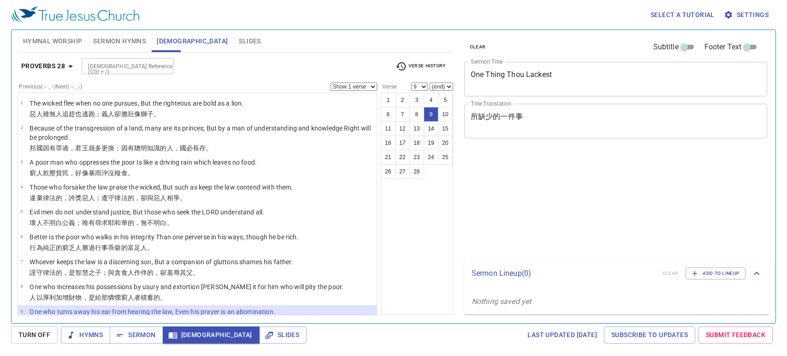
select select "9"
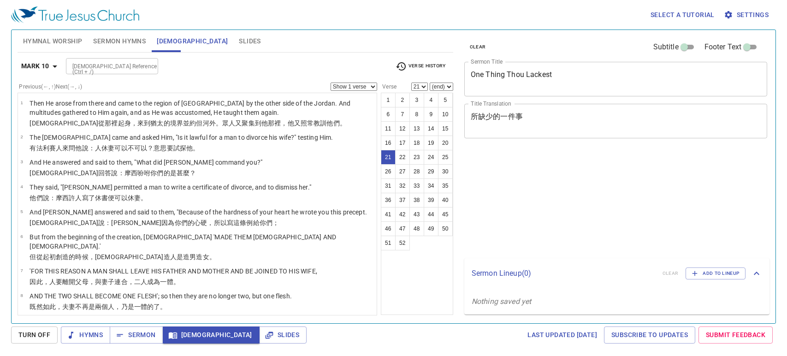
select select "21"
select select "24"
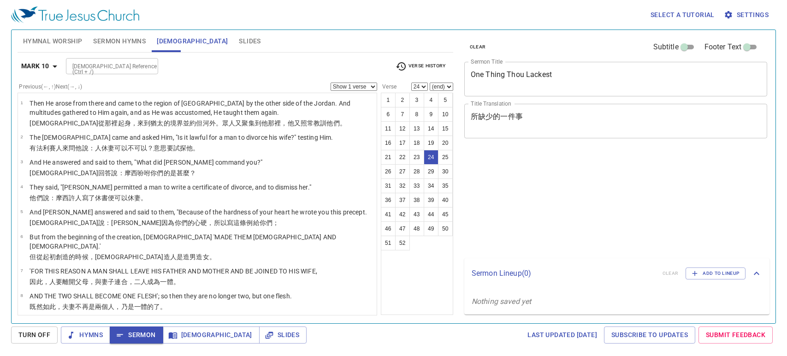
select select "24"
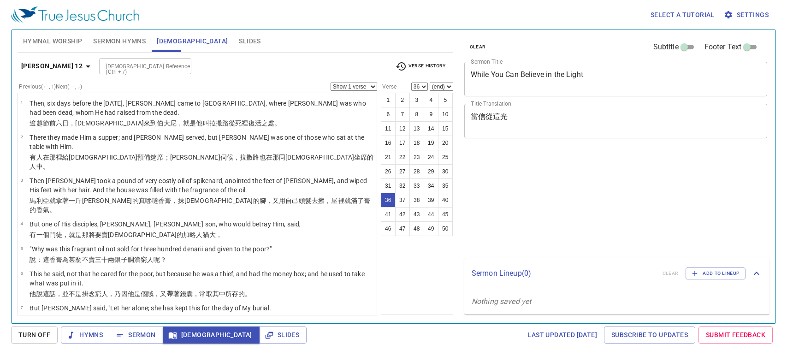
select select "36"
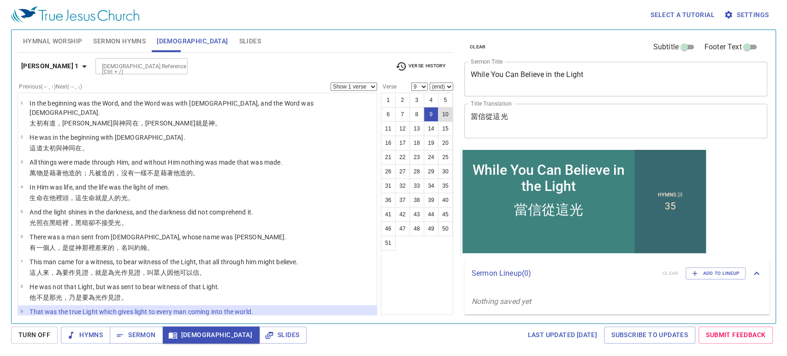
click at [446, 117] on button "10" at bounding box center [445, 114] width 15 height 15
click at [446, 113] on button "10" at bounding box center [445, 114] width 15 height 15
select select "10"
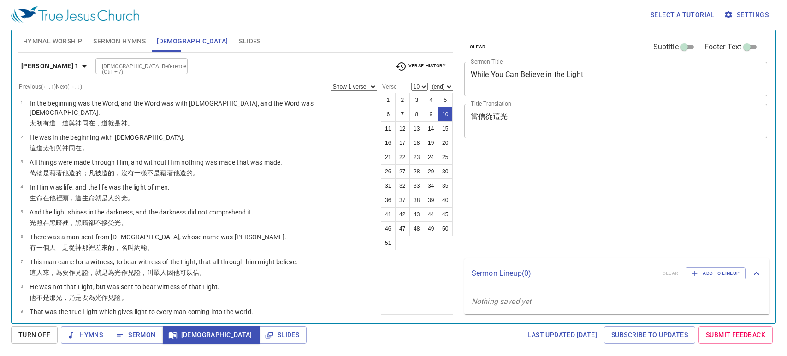
select select "10"
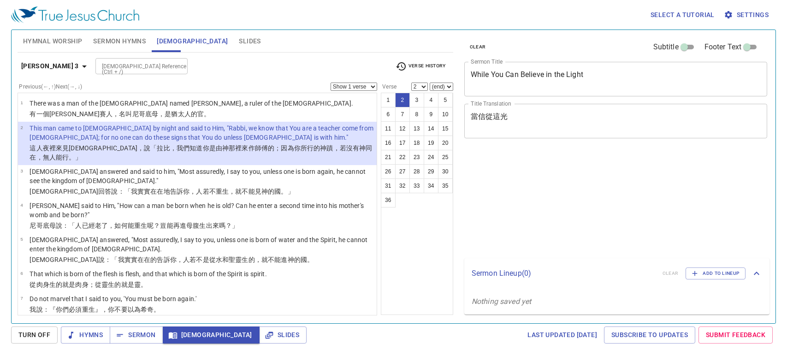
select select "2"
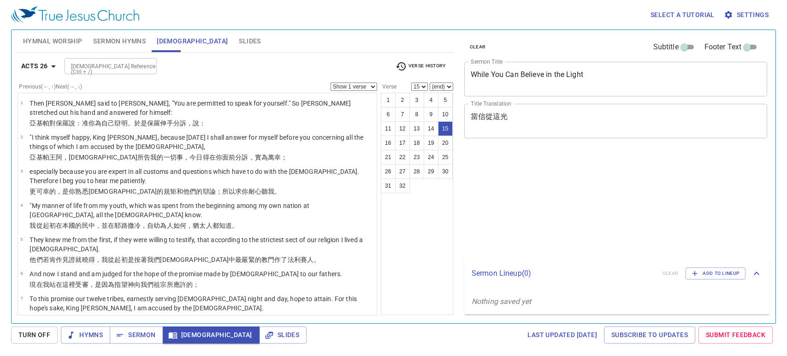
select select "15"
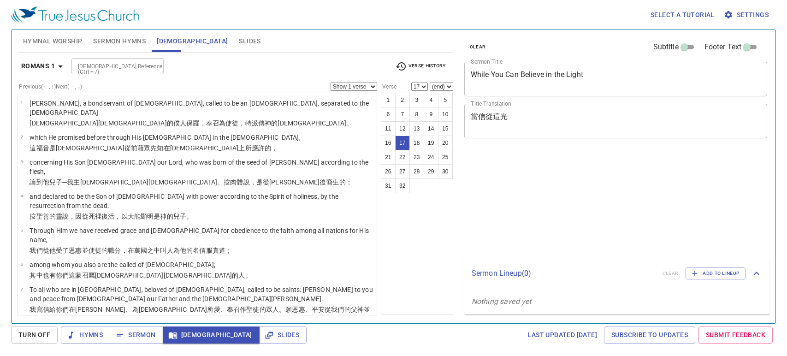
select select "17"
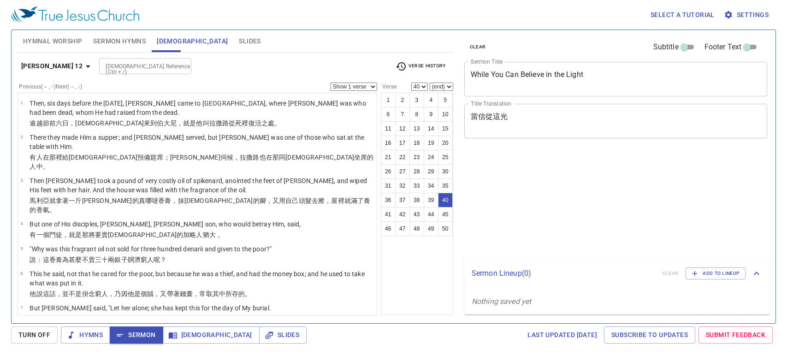
select select "40"
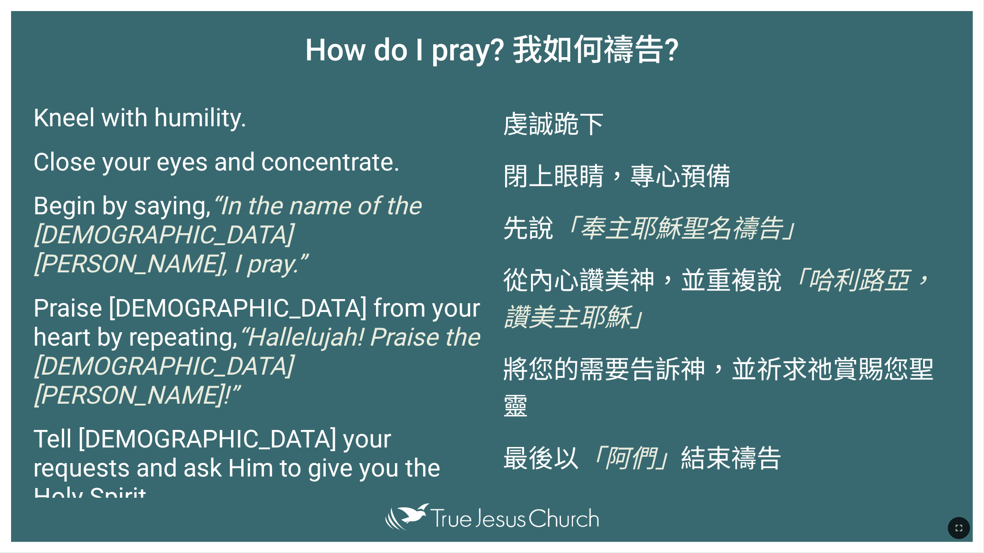
click at [503, 194] on span "虔誠跪下 閉上眼睛，專心預備 先說 「奉主耶穌聖名禱告」 從內心讚美神，並重複說 「哈利路亞，讚美主耶穌」 將您的需要告訴神，並祈求祂賞賜您聖靈 最後以 「阿…" at bounding box center [727, 290] width 448 height 402
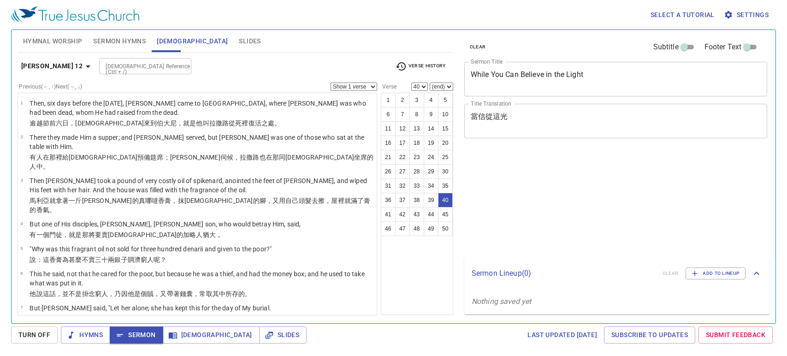
select select "40"
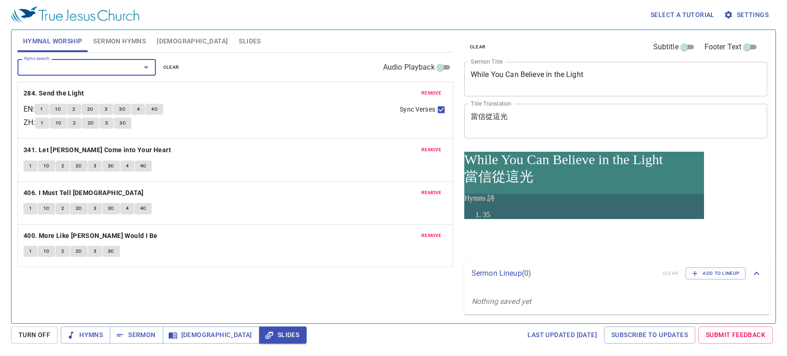
paste input "421"
click at [94, 70] on input "421. Come to the Feast" at bounding box center [73, 67] width 106 height 11
click at [92, 65] on input "421. Come to the Feast" at bounding box center [73, 67] width 106 height 11
paste input "421"
type input "421. Come to the Feast421"
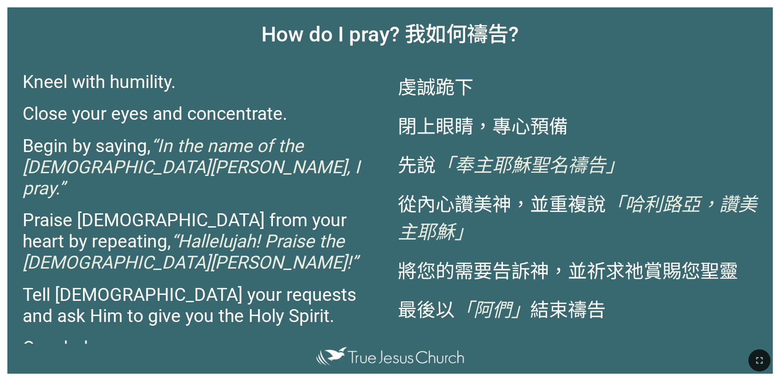
click at [310, 106] on p "Close your eyes and concentrate." at bounding box center [203, 113] width 360 height 21
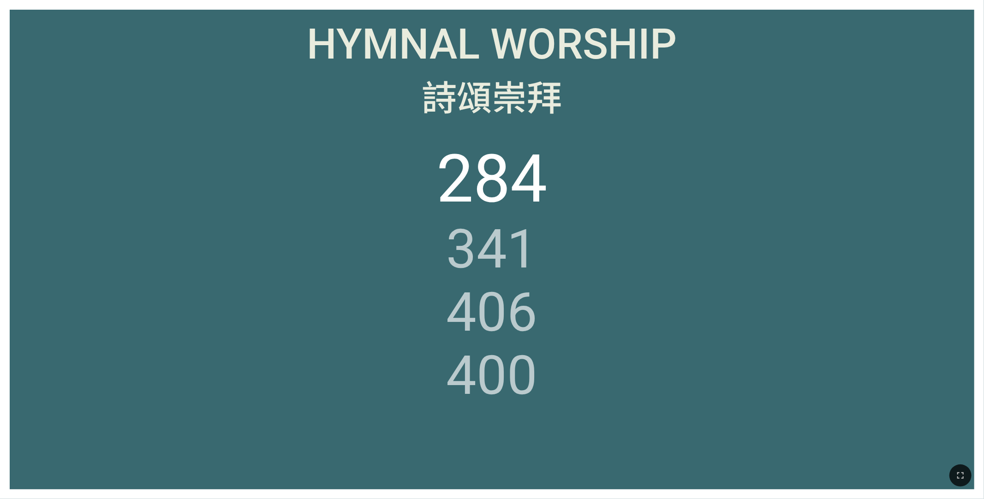
click at [215, 115] on div "詩頌崇拜" at bounding box center [492, 95] width 944 height 51
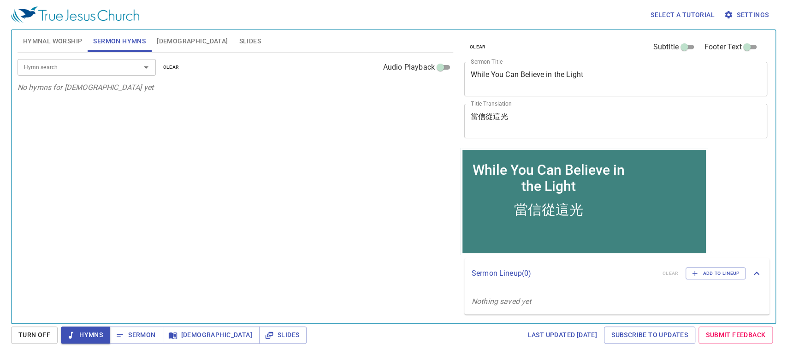
click at [101, 68] on input "Hymn search" at bounding box center [73, 67] width 106 height 11
